Goal: Check status

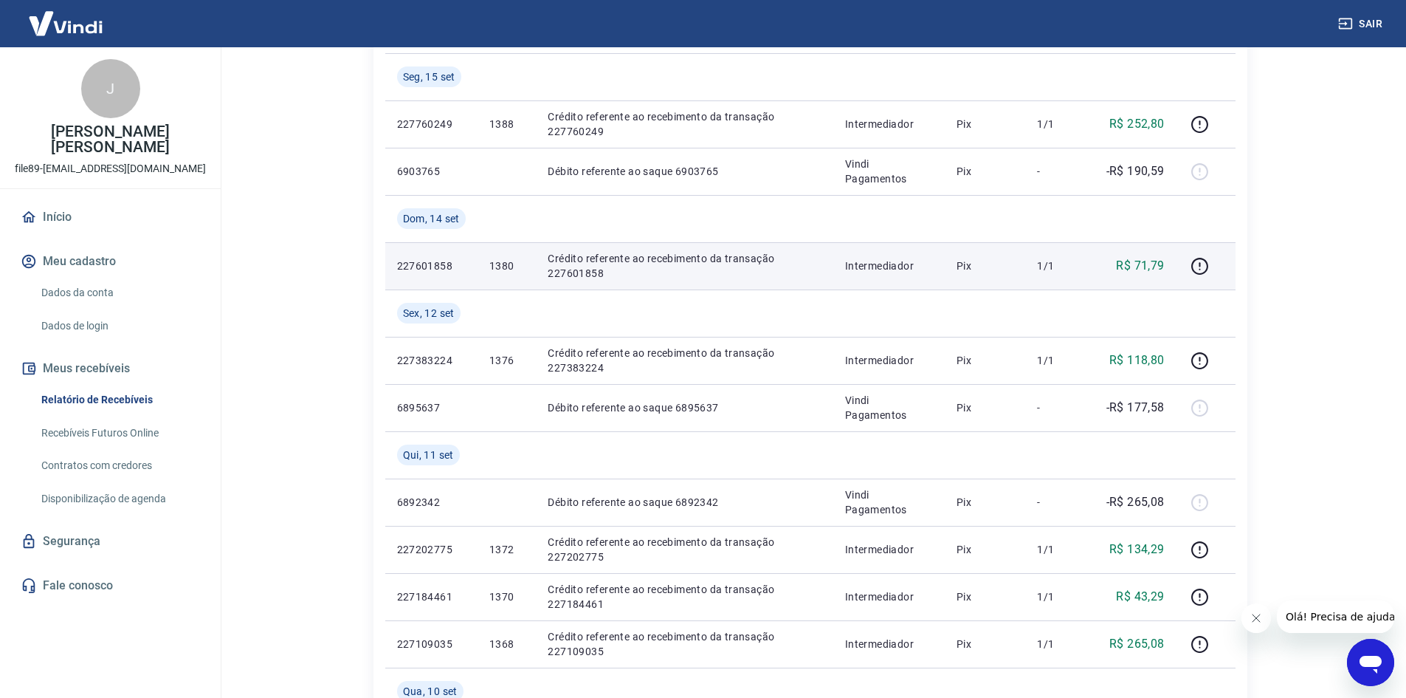
scroll to position [369, 0]
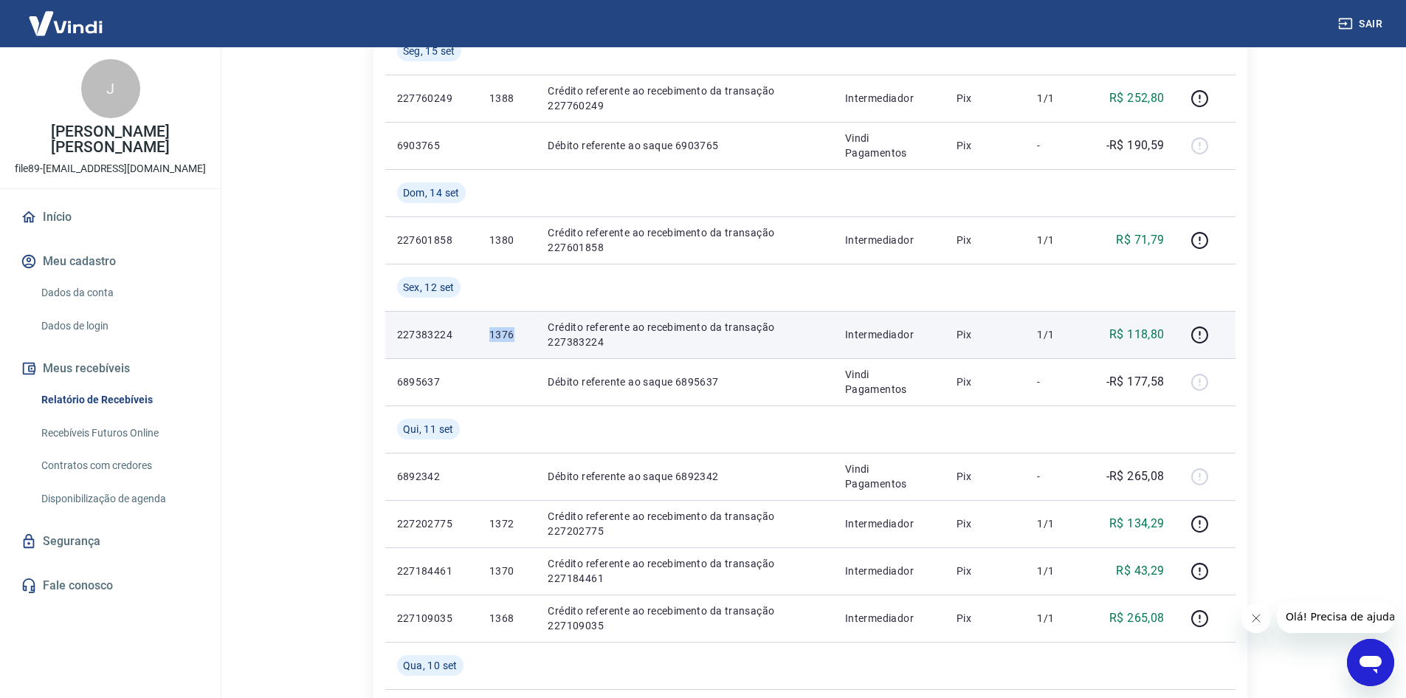
drag, startPoint x: 481, startPoint y: 330, endPoint x: 528, endPoint y: 345, distance: 49.5
click at [528, 345] on td "1376" at bounding box center [507, 334] width 58 height 47
